Goal: Information Seeking & Learning: Learn about a topic

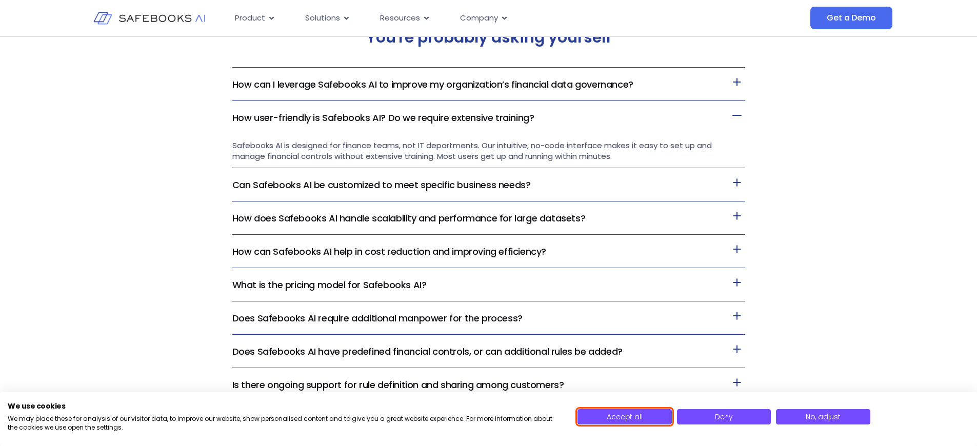
click at [624, 417] on span "Accept all" at bounding box center [623, 417] width 35 height 10
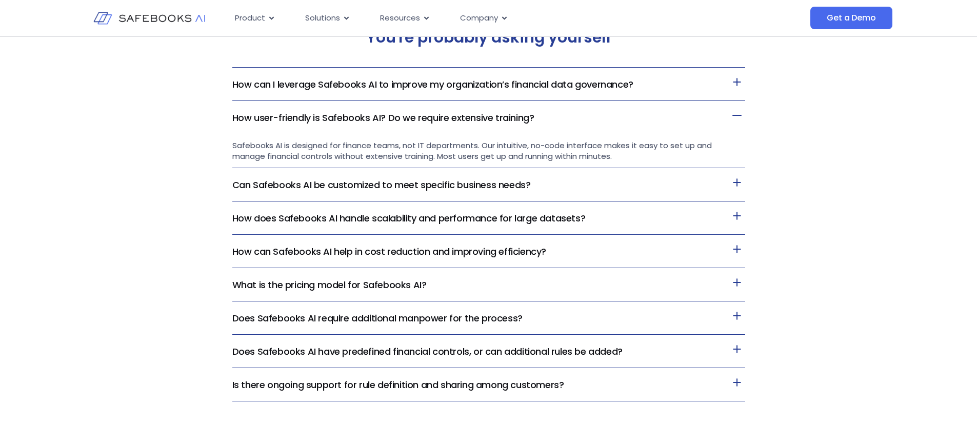
click at [433, 91] on link "How can I leverage Safebooks AI to improve my organization’s financial data gov…" at bounding box center [432, 84] width 401 height 13
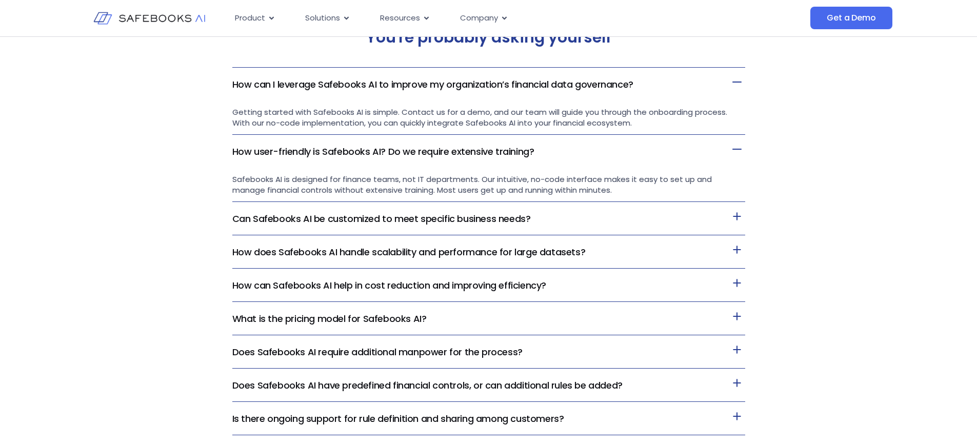
click at [433, 91] on link "How can I leverage Safebooks AI to improve my organization’s financial data gov…" at bounding box center [432, 84] width 401 height 13
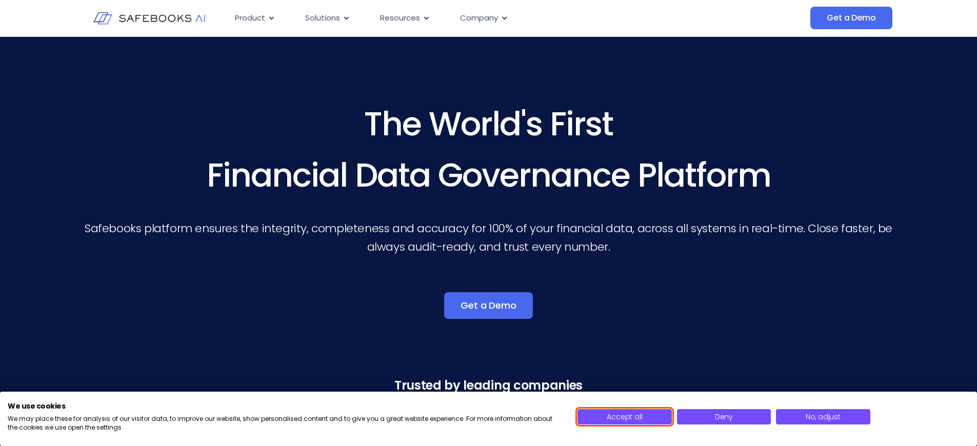
click at [624, 417] on span "Accept all" at bounding box center [623, 417] width 35 height 10
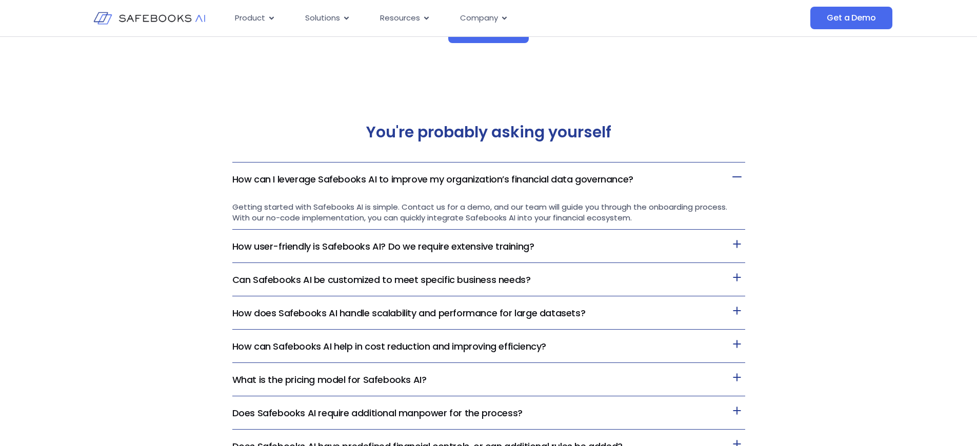
scroll to position [2172, 0]
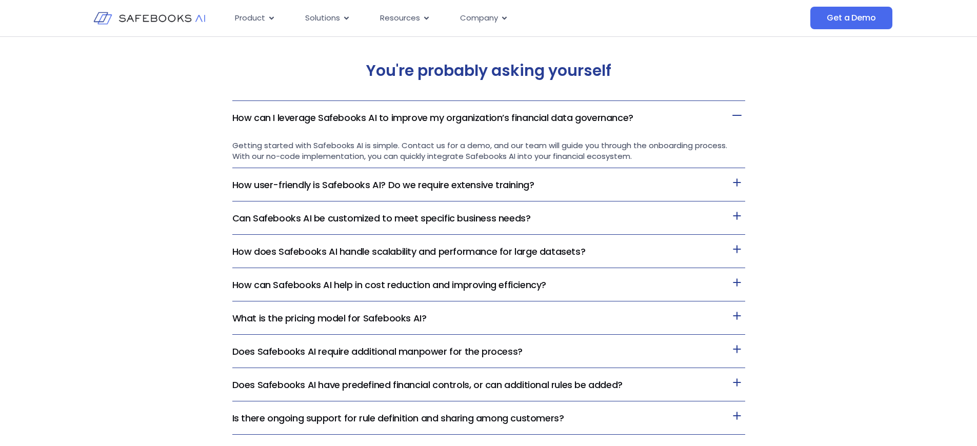
click at [433, 124] on link "How can I leverage Safebooks AI to improve my organization’s financial data gov…" at bounding box center [432, 117] width 401 height 13
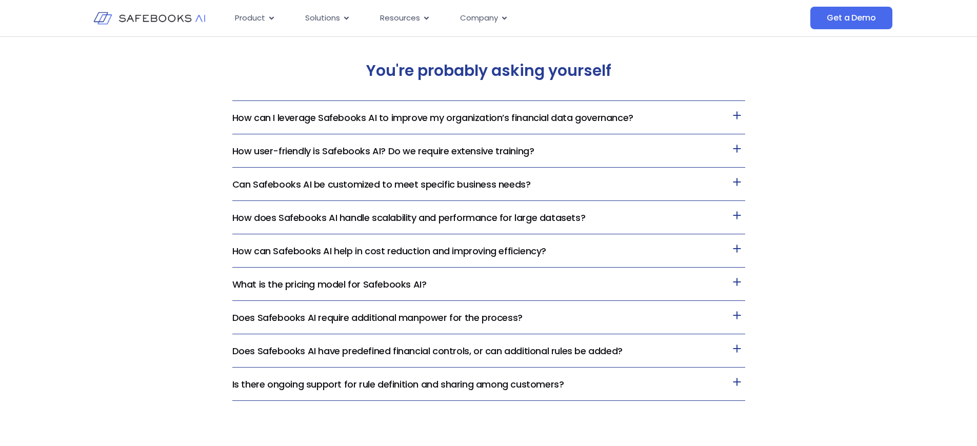
click at [433, 124] on link "How can I leverage Safebooks AI to improve my organization’s financial data gov…" at bounding box center [432, 117] width 401 height 13
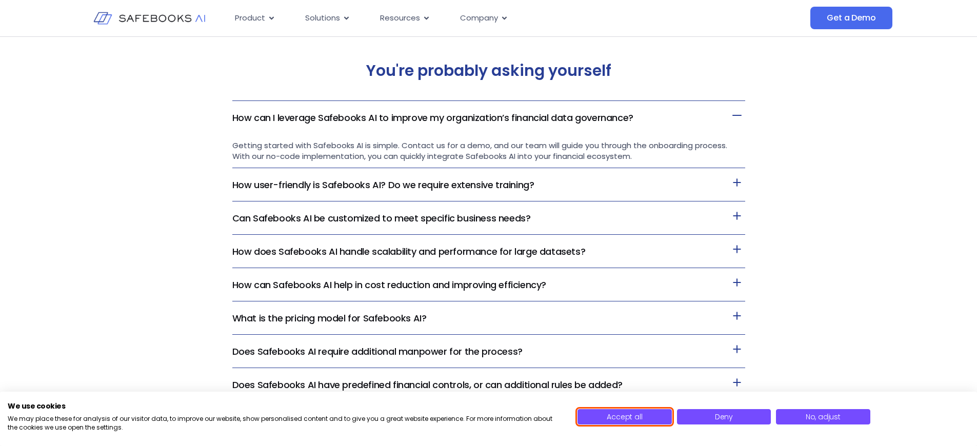
click at [624, 417] on span "Accept all" at bounding box center [623, 417] width 35 height 10
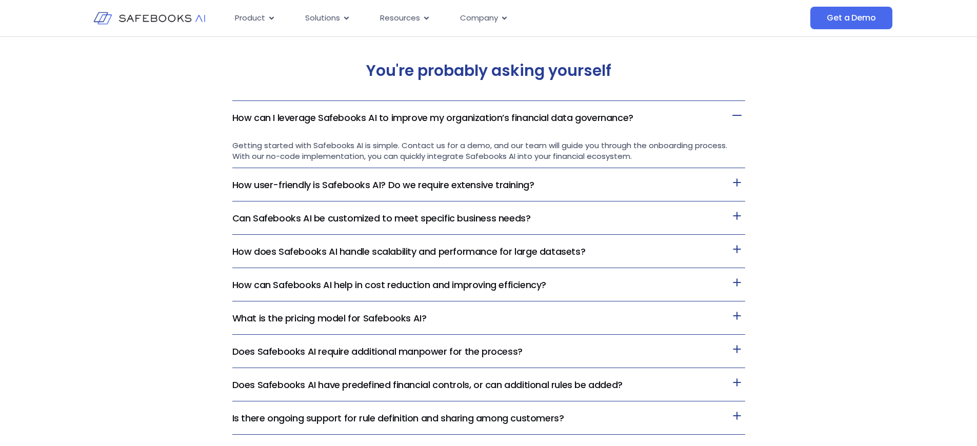
click at [433, 124] on link "How can I leverage Safebooks AI to improve my organization’s financial data gov…" at bounding box center [432, 117] width 401 height 13
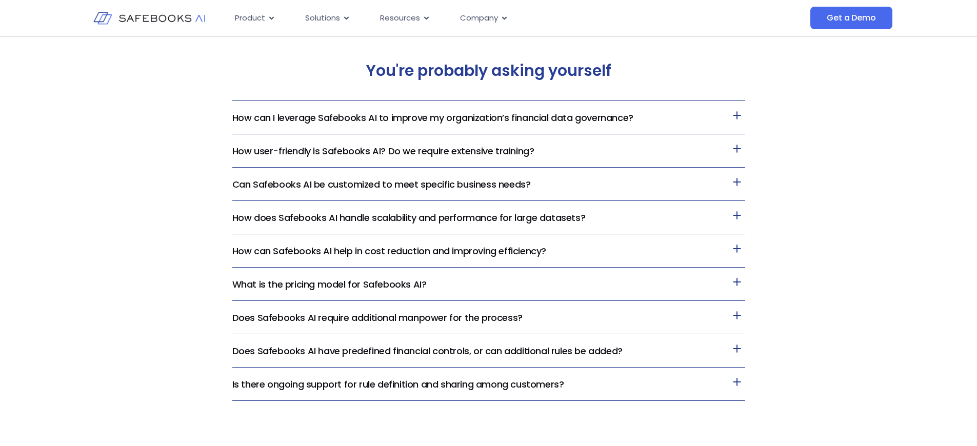
click at [433, 124] on link "How can I leverage Safebooks AI to improve my organization’s financial data gov…" at bounding box center [432, 117] width 401 height 13
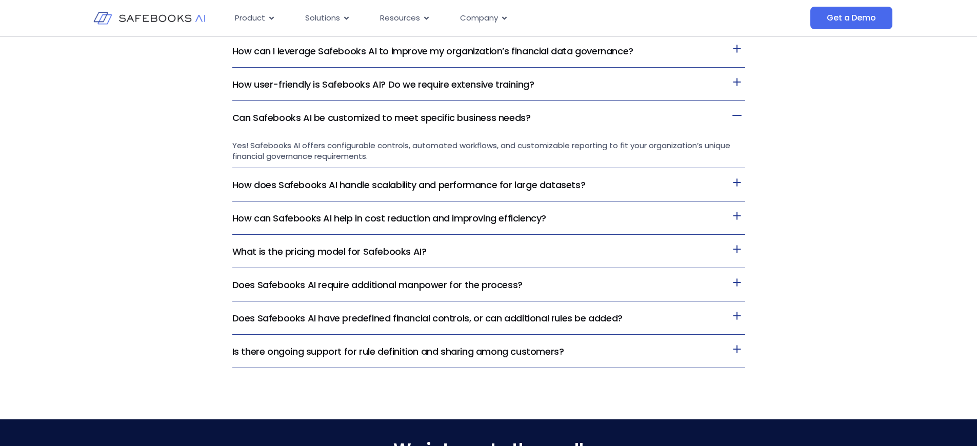
click at [433, 57] on link "How can I leverage Safebooks AI to improve my organization’s financial data gov…" at bounding box center [432, 51] width 401 height 13
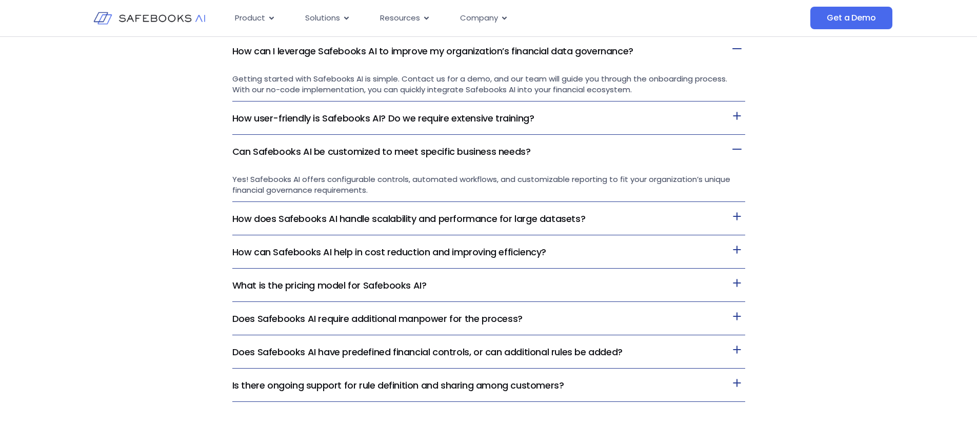
click at [433, 57] on link "How can I leverage Safebooks AI to improve my organization’s financial data gov…" at bounding box center [432, 51] width 401 height 13
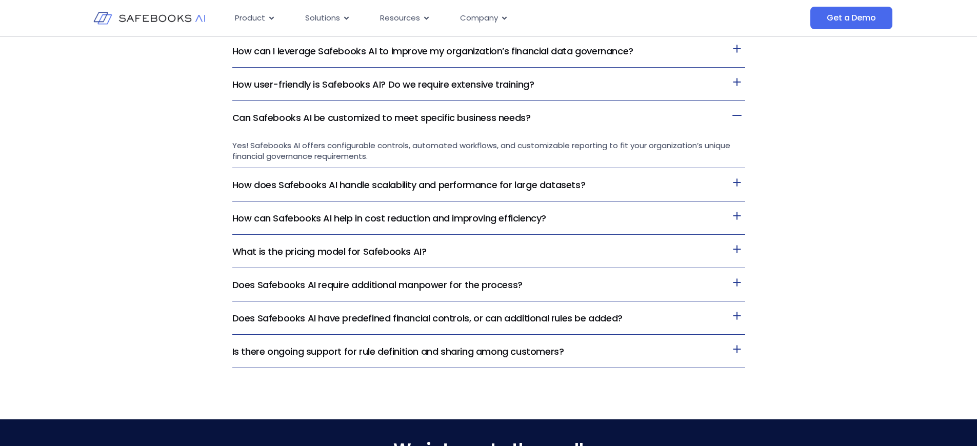
click at [382, 91] on link "How user-friendly is Safebooks AI? Do we require extensive training?" at bounding box center [383, 84] width 302 height 13
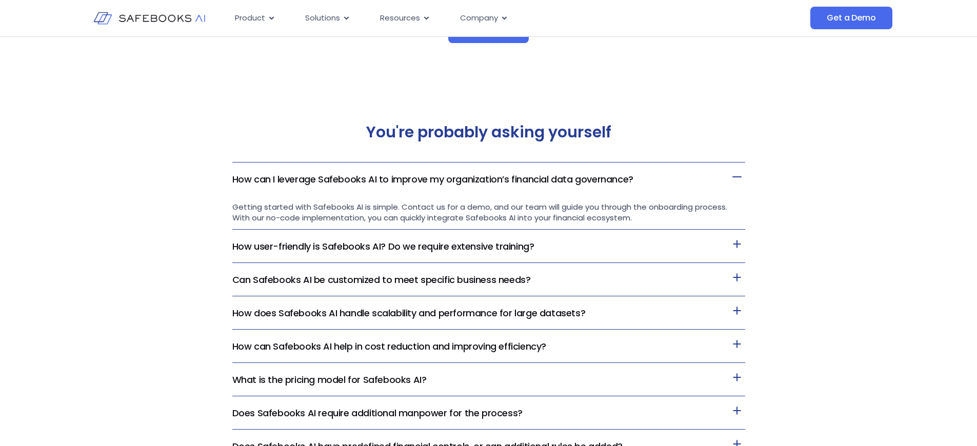
scroll to position [2172, 0]
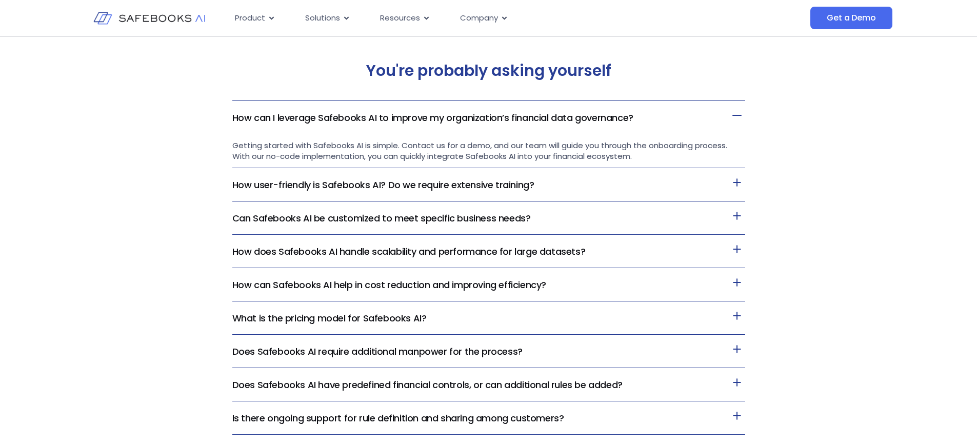
click at [433, 124] on link "How can I leverage Safebooks AI to improve my organization’s financial data gov…" at bounding box center [432, 117] width 401 height 13
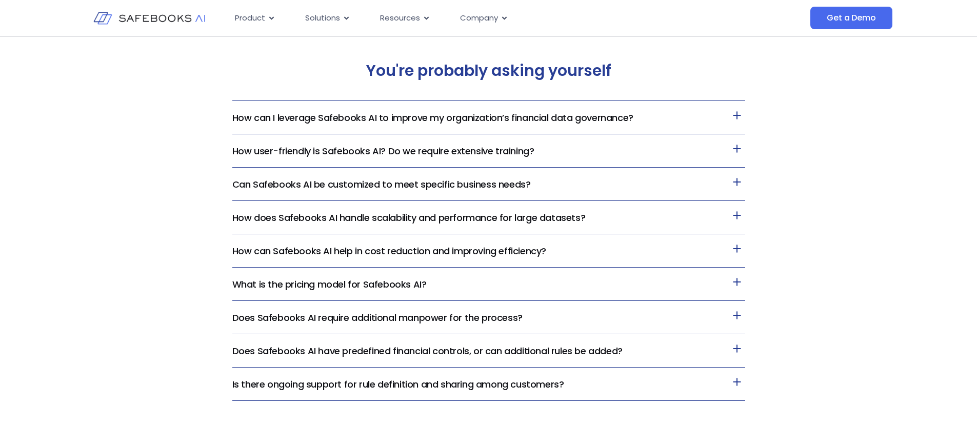
click at [433, 124] on link "How can I leverage Safebooks AI to improve my organization’s financial data gov…" at bounding box center [432, 117] width 401 height 13
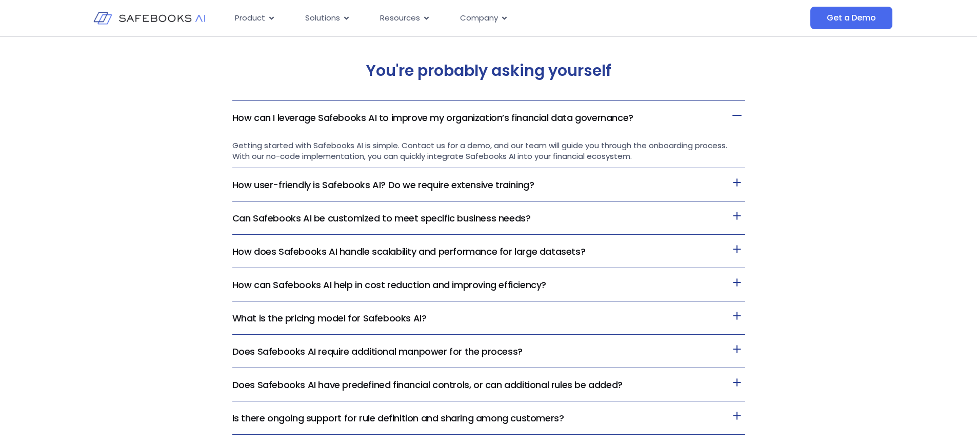
click at [382, 191] on link "How user-friendly is Safebooks AI? Do we require extensive training?" at bounding box center [383, 184] width 302 height 13
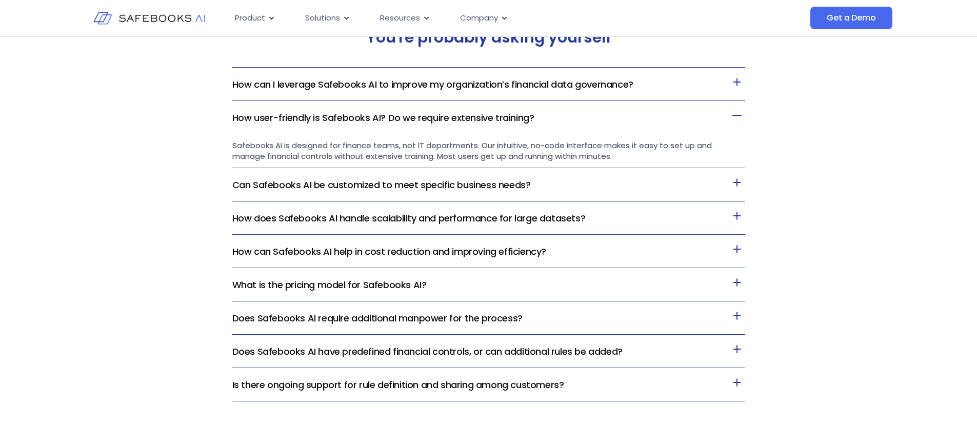
click at [433, 91] on link "How can I leverage Safebooks AI to improve my organization’s financial data gov…" at bounding box center [432, 84] width 401 height 13
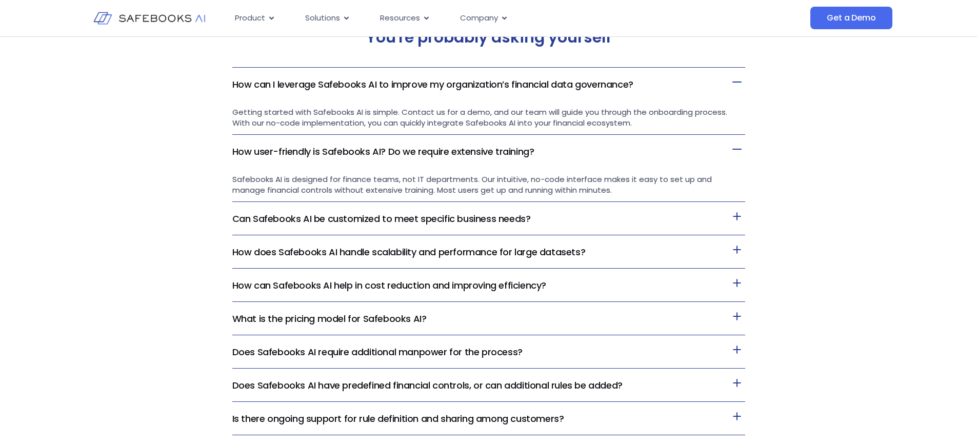
click at [433, 91] on link "How can I leverage Safebooks AI to improve my organization’s financial data gov…" at bounding box center [432, 84] width 401 height 13
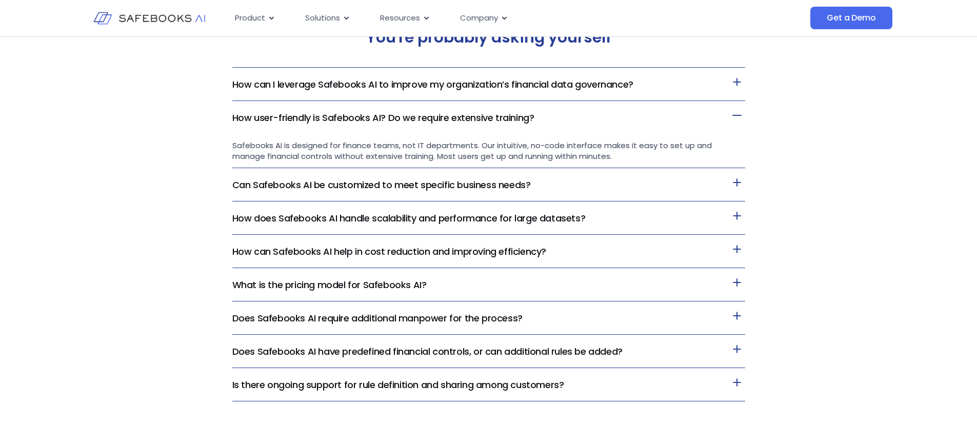
click at [382, 124] on link "How user-friendly is Safebooks AI? Do we require extensive training?" at bounding box center [383, 117] width 302 height 13
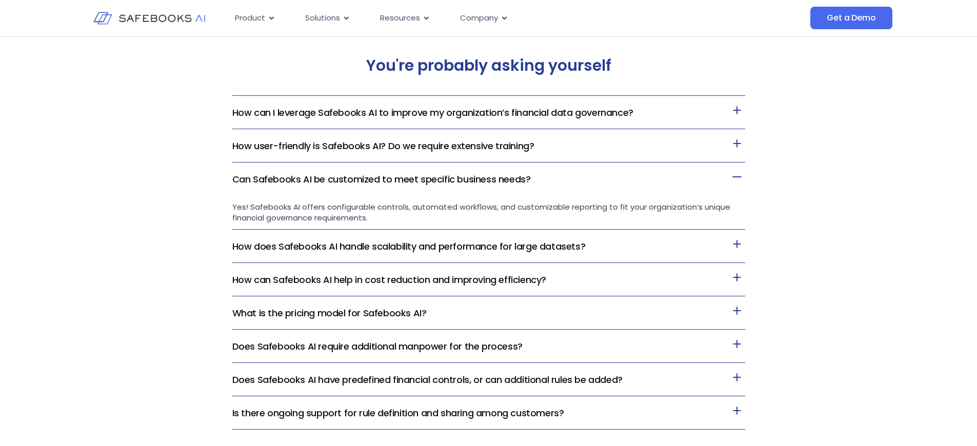
scroll to position [2238, 0]
